Goal: Task Accomplishment & Management: Use online tool/utility

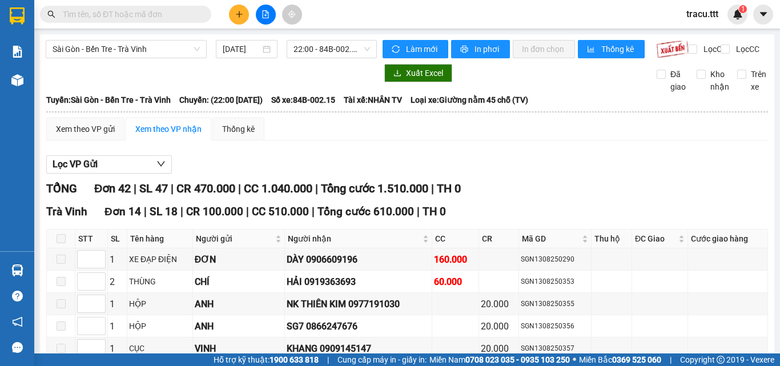
click at [205, 13] on span at bounding box center [203, 14] width 7 height 13
click at [149, 7] on span at bounding box center [125, 14] width 171 height 17
click at [145, 17] on input "text" at bounding box center [130, 14] width 135 height 13
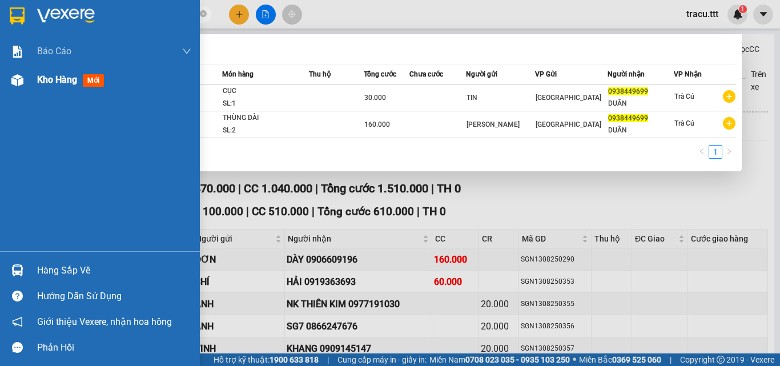
type input "0938449699"
drag, startPoint x: 69, startPoint y: 78, endPoint x: 383, endPoint y: 66, distance: 315.0
click at [70, 77] on span "Kho hàng" at bounding box center [57, 79] width 40 height 11
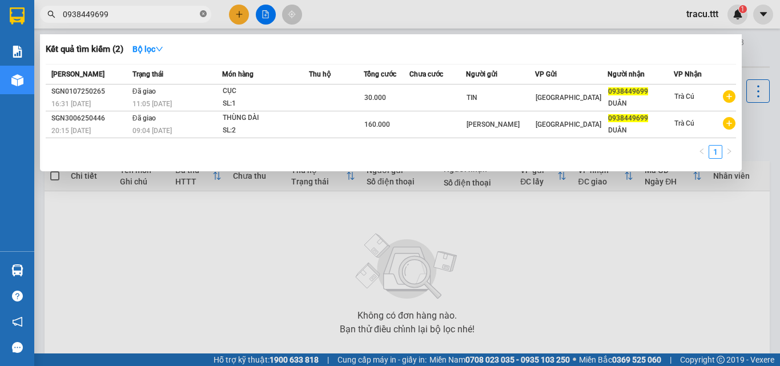
click at [202, 10] on span at bounding box center [203, 14] width 7 height 11
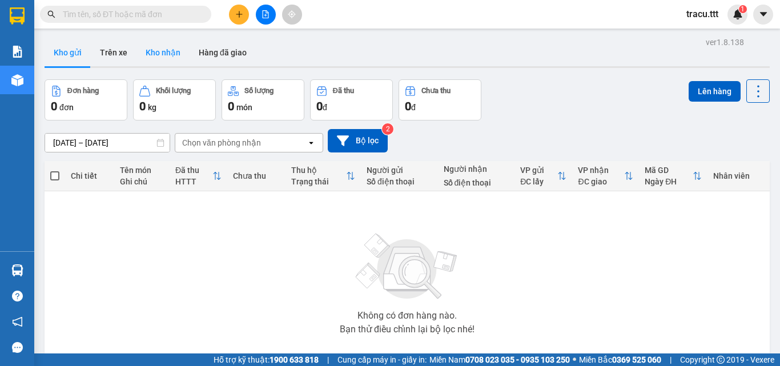
click at [163, 59] on button "Kho nhận" at bounding box center [163, 52] width 53 height 27
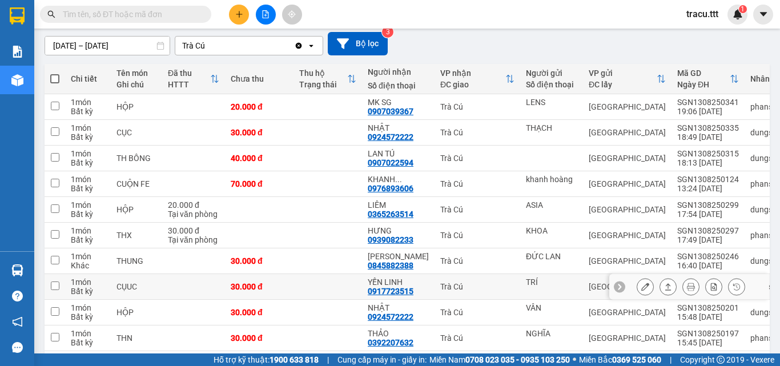
scroll to position [146, 0]
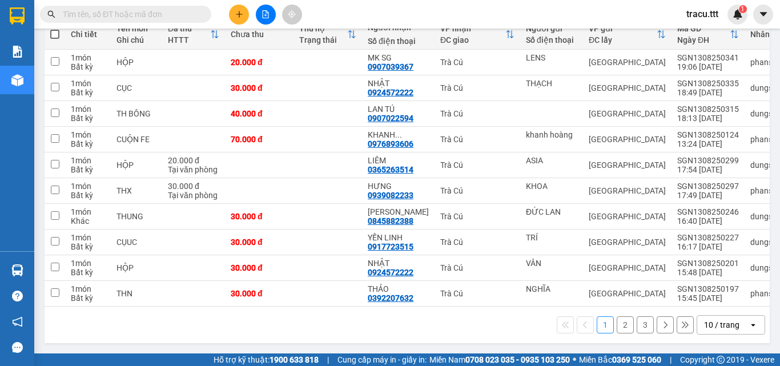
click at [617, 325] on button "2" at bounding box center [625, 325] width 17 height 17
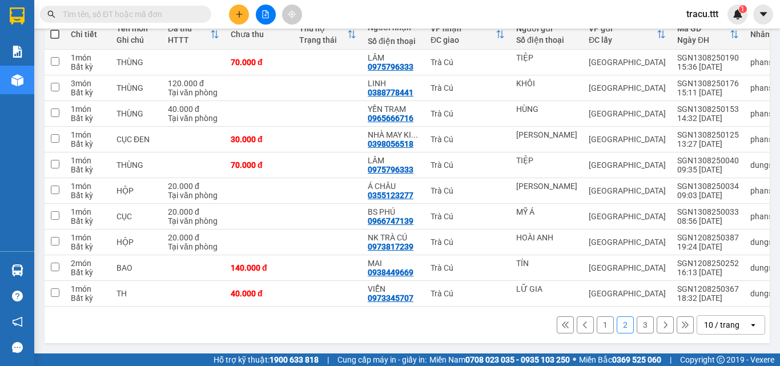
click at [642, 326] on button "3" at bounding box center [645, 325] width 17 height 17
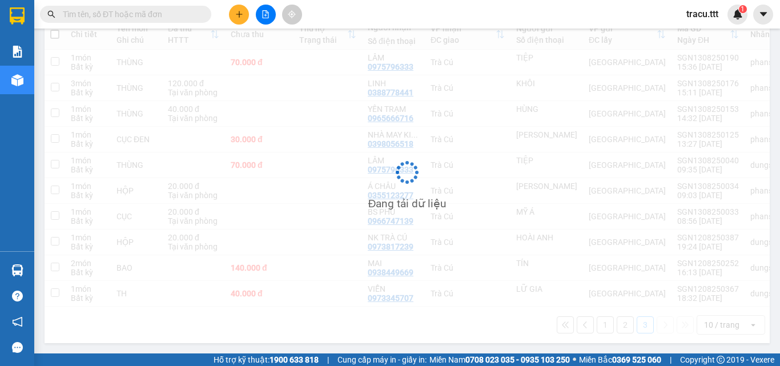
scroll to position [53, 0]
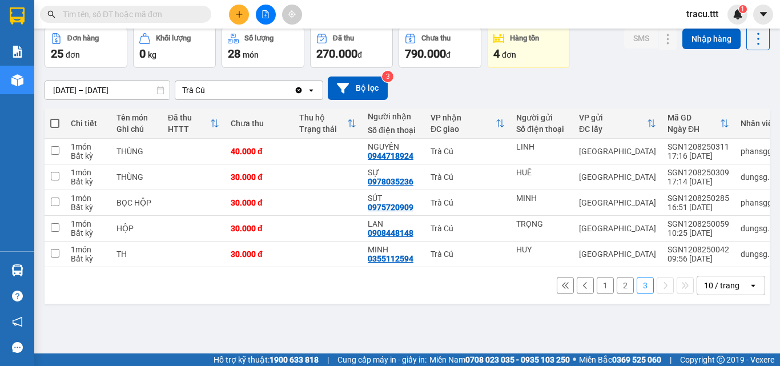
click at [617, 290] on button "2" at bounding box center [625, 285] width 17 height 17
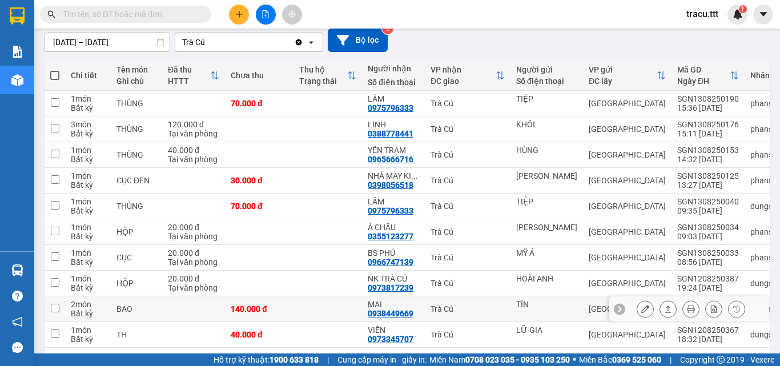
scroll to position [146, 0]
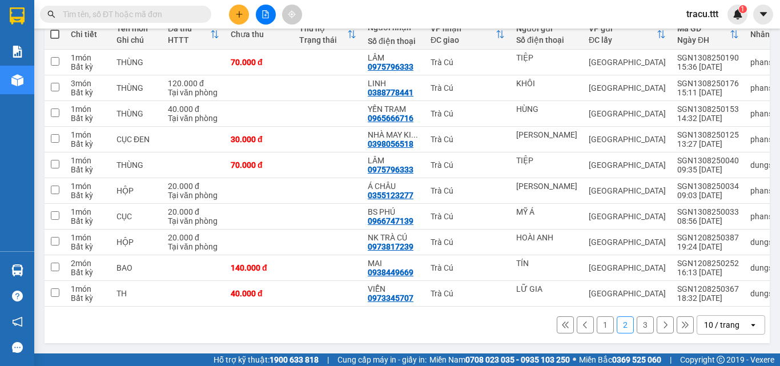
click at [599, 326] on button "1" at bounding box center [605, 325] width 17 height 17
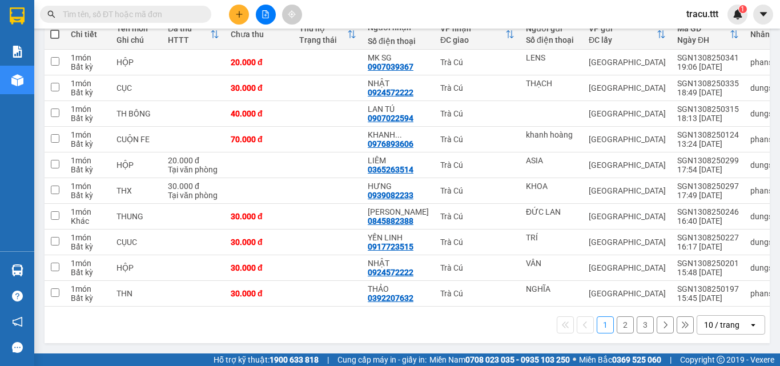
click at [191, 15] on input "text" at bounding box center [130, 14] width 135 height 13
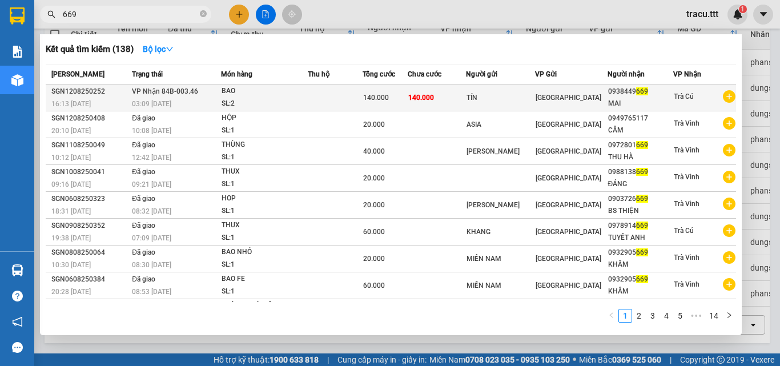
type input "669"
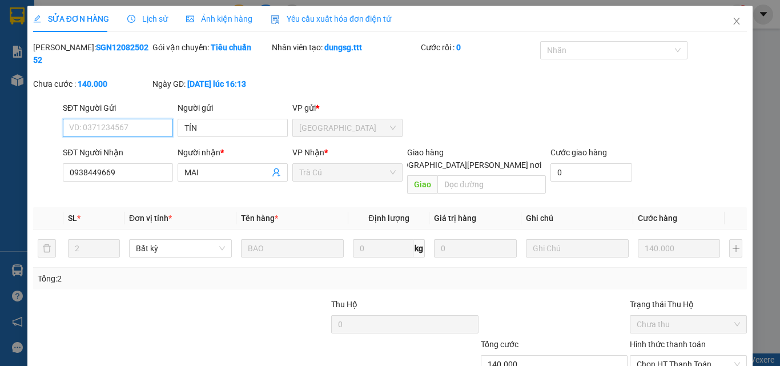
type input "TÍN"
type input "0938449669"
type input "MAI"
type input "140.000"
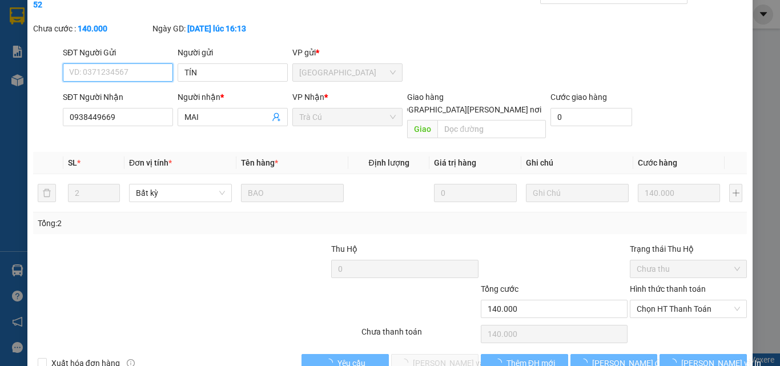
scroll to position [59, 0]
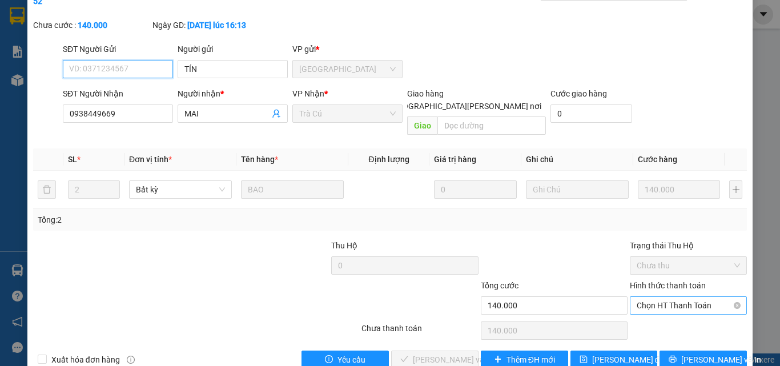
click at [672, 297] on span "Chọn HT Thanh Toán" at bounding box center [688, 305] width 103 height 17
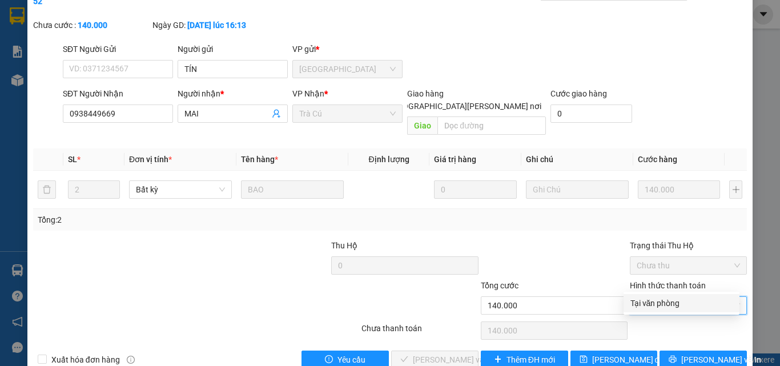
drag, startPoint x: 669, startPoint y: 286, endPoint x: 596, endPoint y: 299, distance: 73.8
click at [660, 302] on div "Tại văn phòng" at bounding box center [682, 303] width 102 height 13
type input "0"
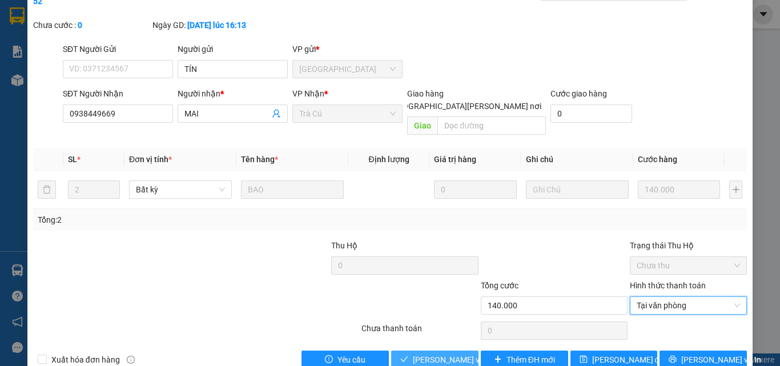
click at [452, 354] on span "[PERSON_NAME] và [PERSON_NAME] hàng" at bounding box center [490, 360] width 154 height 13
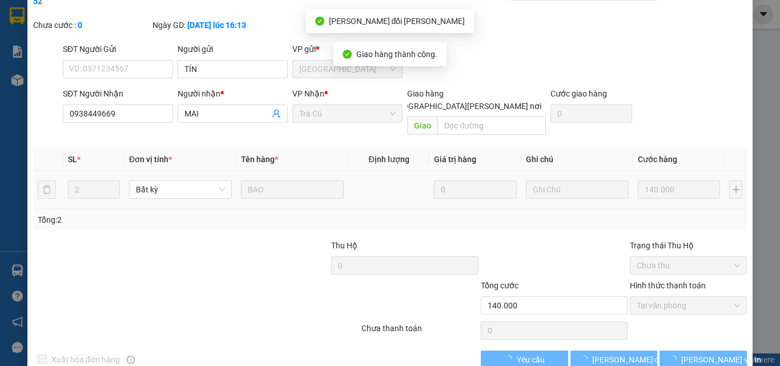
scroll to position [0, 0]
